Goal: Information Seeking & Learning: Stay updated

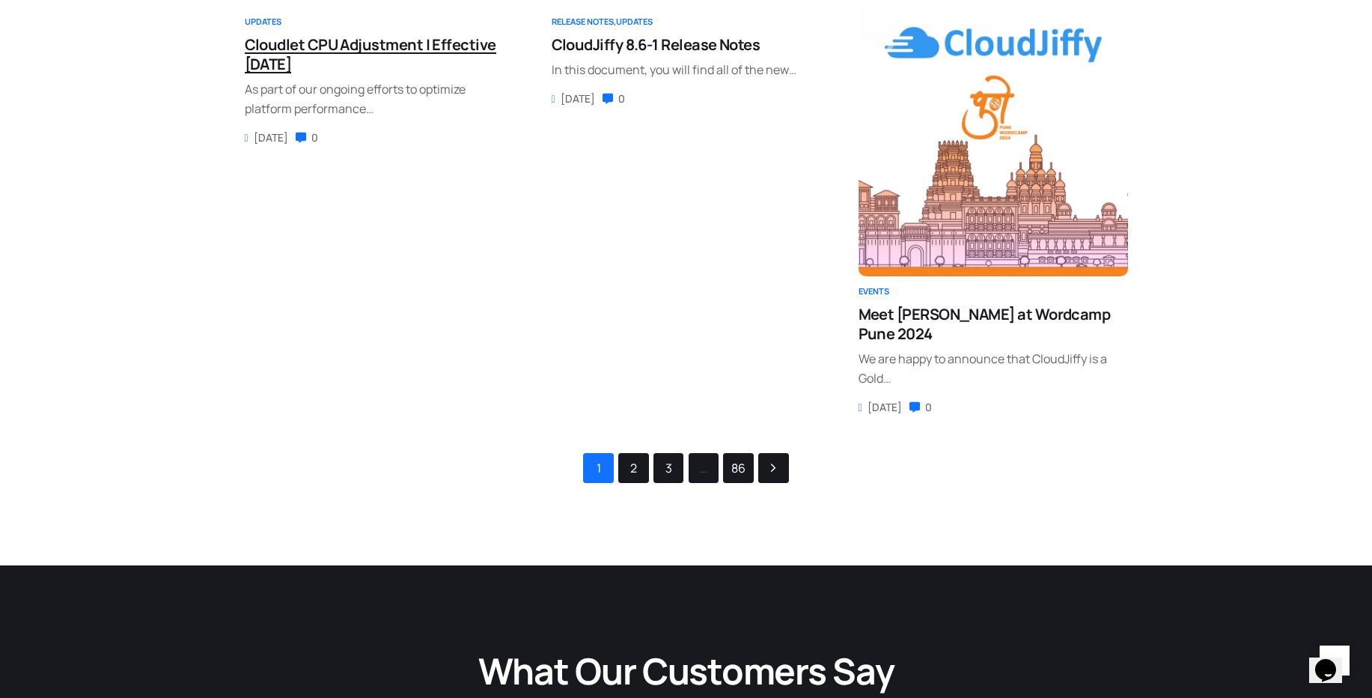
scroll to position [359, 0]
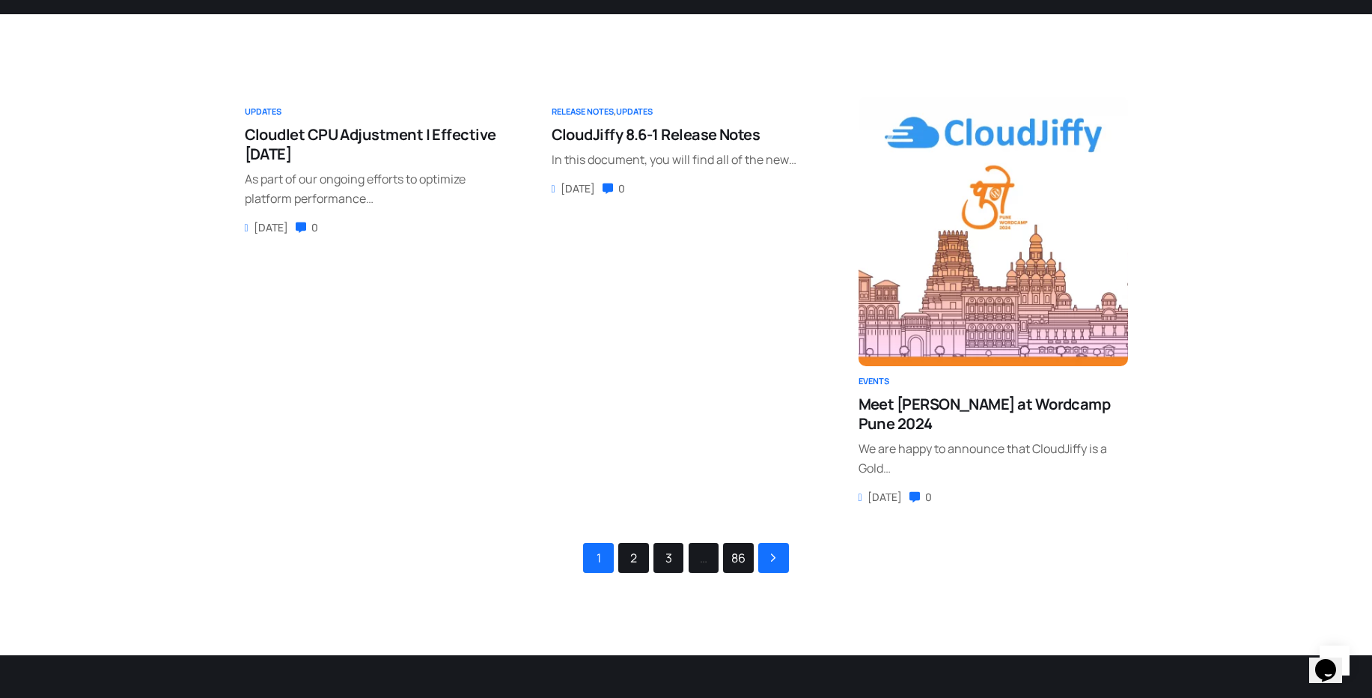
click at [771, 563] on link "Posts navigation" at bounding box center [773, 557] width 28 height 28
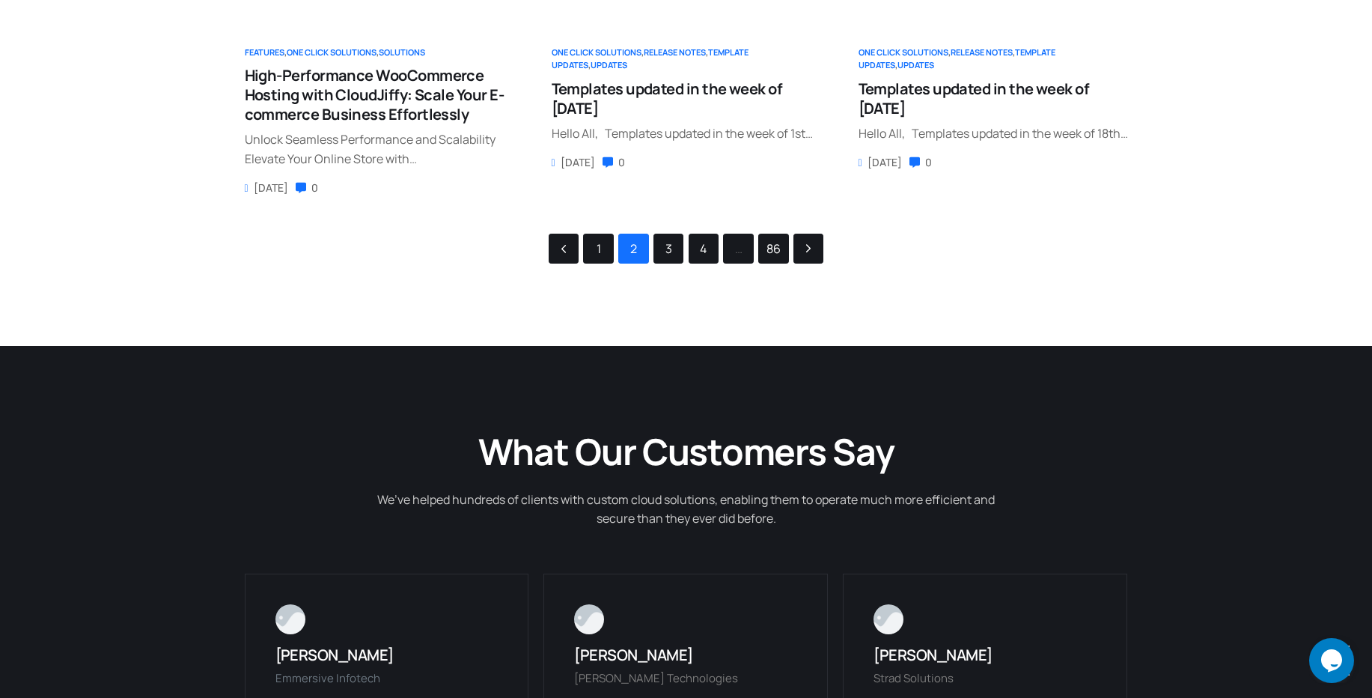
scroll to position [269, 0]
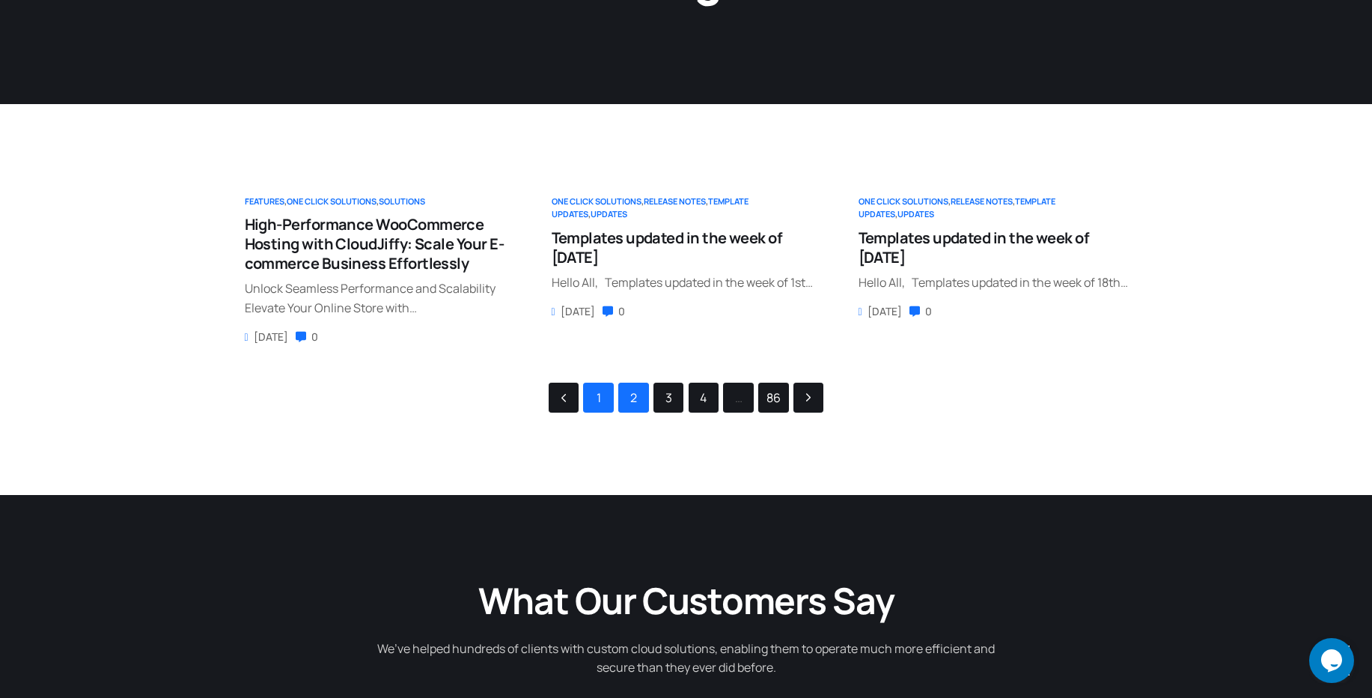
click at [594, 400] on link "1" at bounding box center [598, 397] width 28 height 28
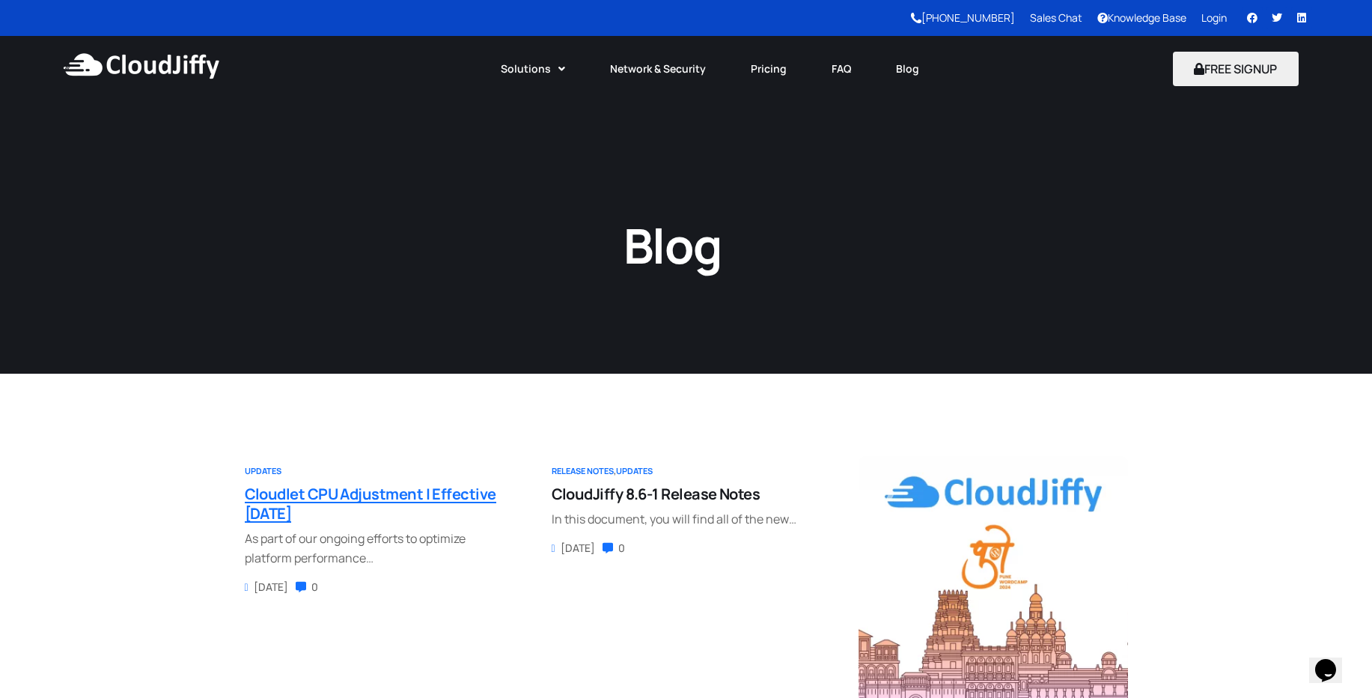
click at [436, 503] on span "Cloudlet CPU Adjustment | Effective July 1, 2025" at bounding box center [370, 504] width 251 height 40
